Goal: Navigation & Orientation: Go to known website

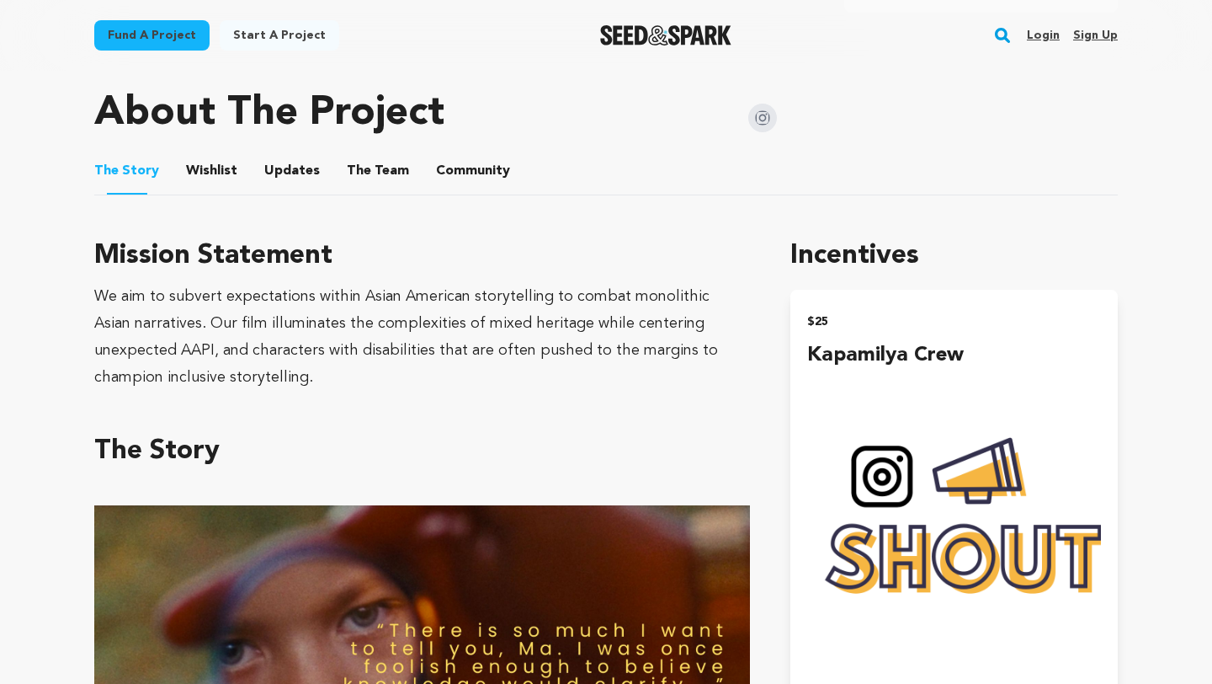
scroll to position [839, 0]
